Goal: Task Accomplishment & Management: Manage account settings

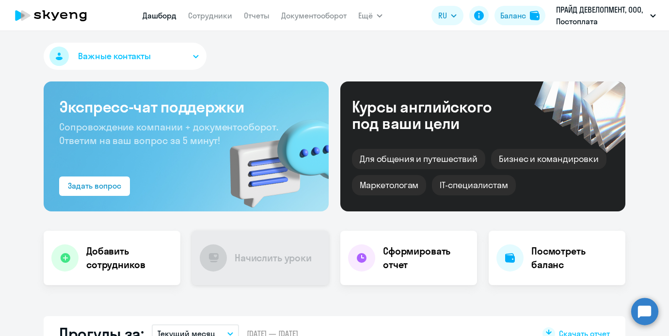
select select "30"
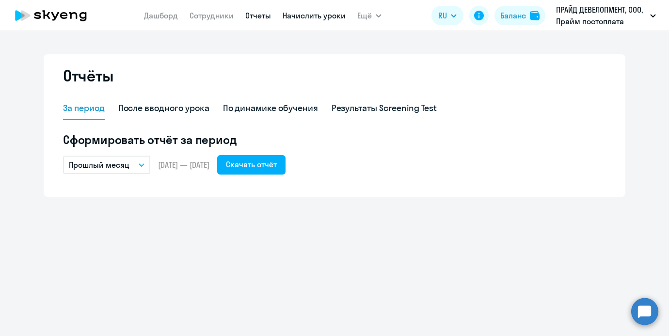
click at [302, 12] on link "Начислить уроки" at bounding box center [314, 16] width 63 height 10
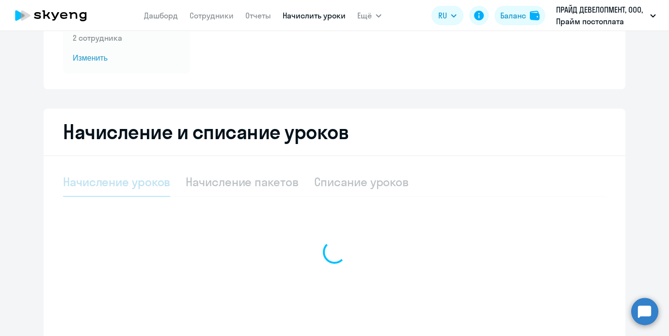
select select "10"
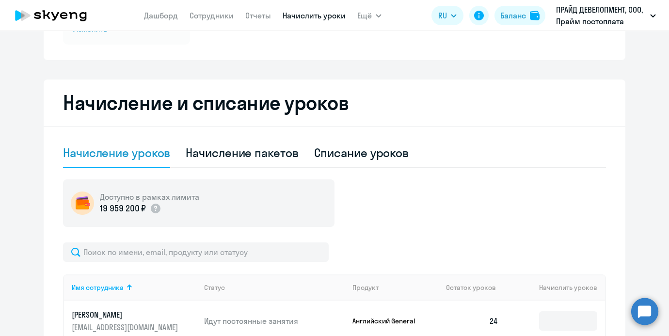
scroll to position [239, 0]
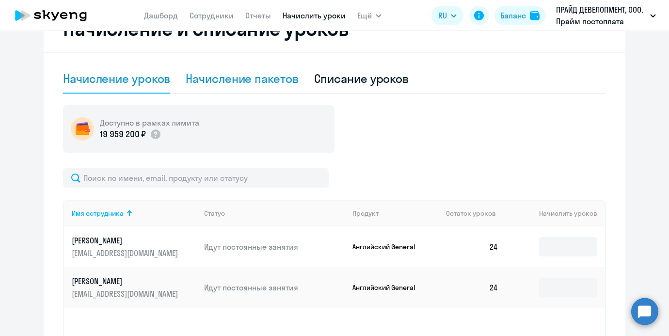
click at [260, 71] on div "Начисление пакетов" at bounding box center [242, 79] width 112 height 16
select select "10"
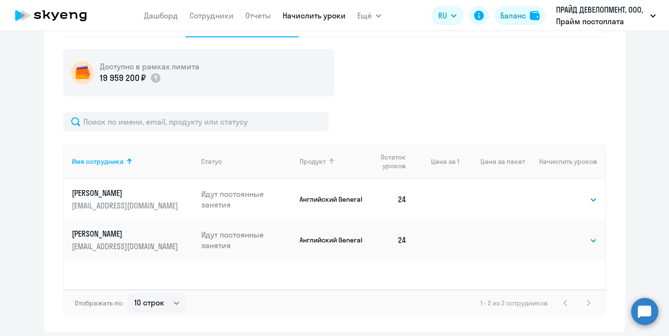
scroll to position [329, 0]
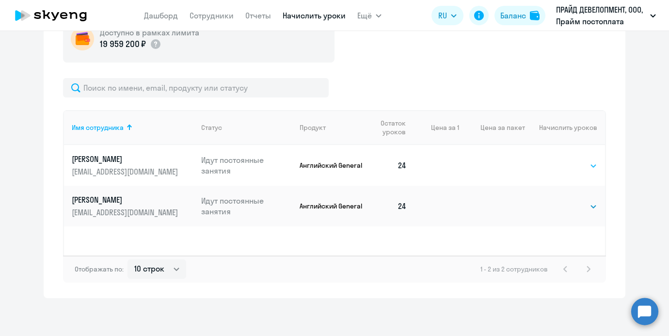
click at [561, 159] on div "Выбрать 4 8 16 32 64 Выбрать" at bounding box center [578, 165] width 40 height 13
click at [561, 167] on select "Выбрать 4 8 16 32 64" at bounding box center [578, 166] width 40 height 12
select select "8"
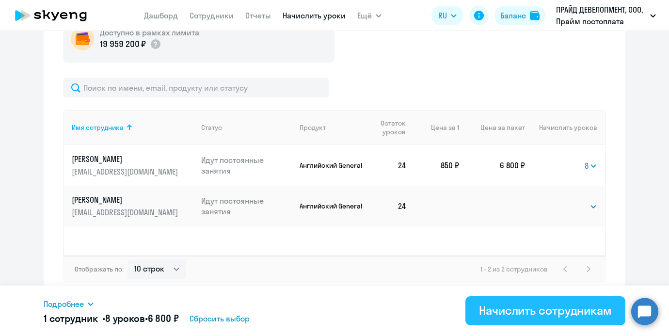
click at [521, 305] on div "Начислить сотрудникам" at bounding box center [545, 311] width 133 height 16
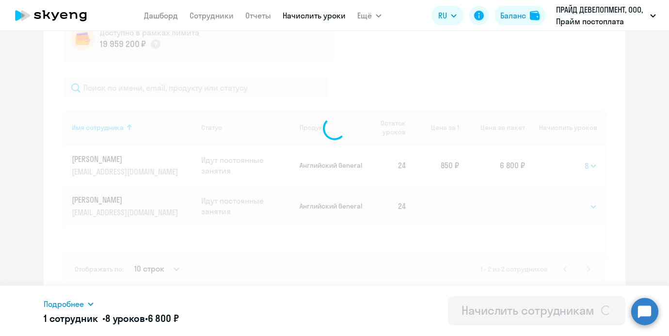
select select
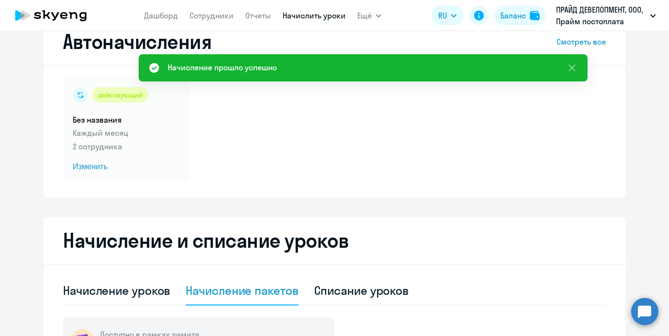
scroll to position [0, 0]
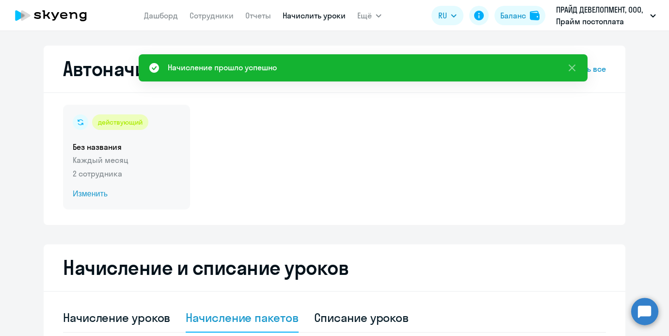
click at [102, 188] on span "Изменить" at bounding box center [127, 194] width 108 height 12
click at [98, 192] on span "Изменить" at bounding box center [127, 194] width 108 height 12
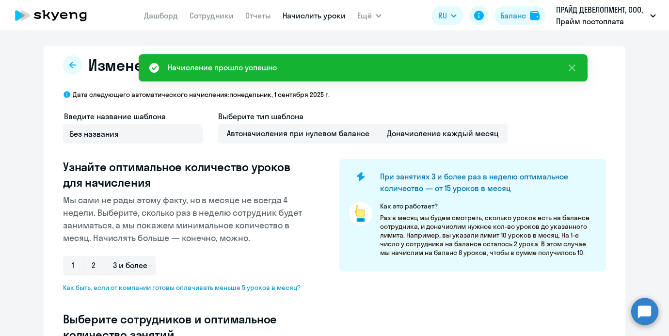
select select "10"
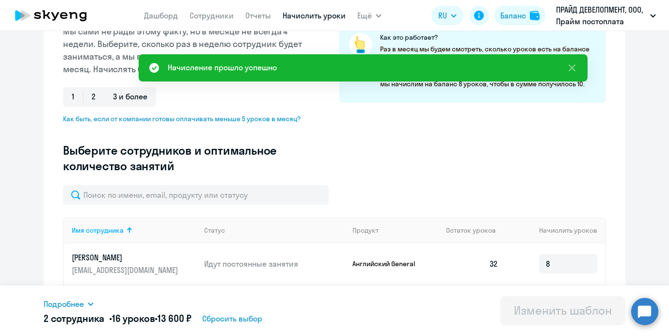
scroll to position [277, 0]
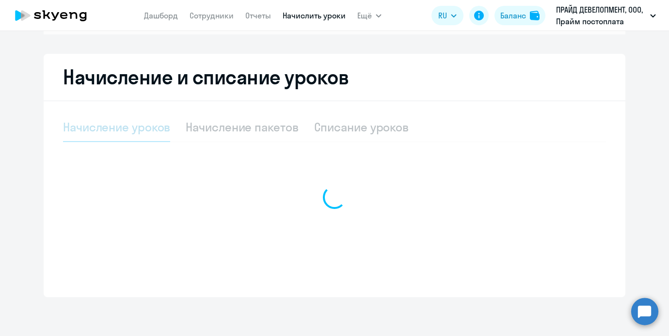
scroll to position [151, 0]
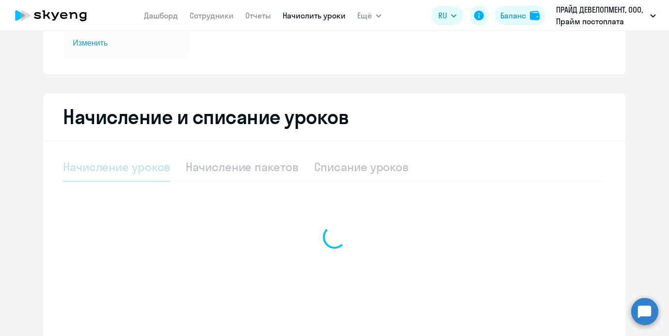
select select "10"
